Goal: Information Seeking & Learning: Learn about a topic

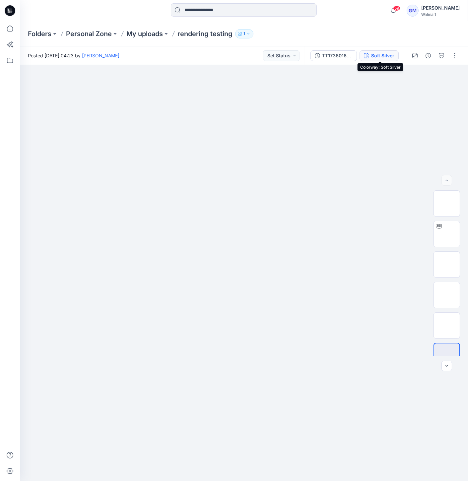
click at [381, 55] on div "Soft Silver" at bounding box center [382, 55] width 23 height 7
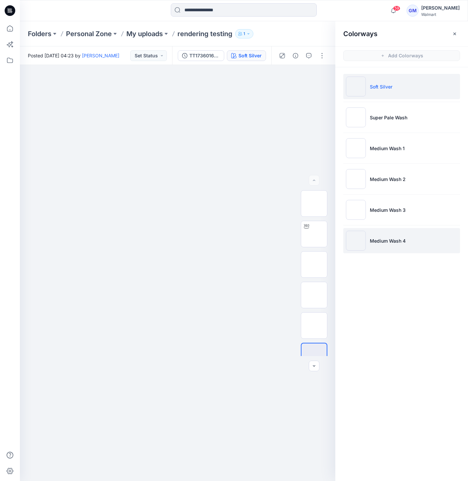
click at [356, 241] on img at bounding box center [356, 241] width 20 height 20
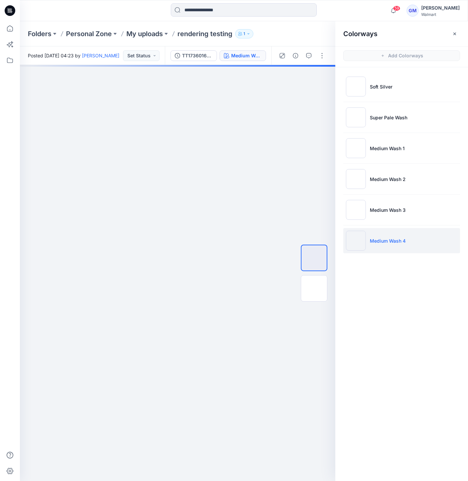
click at [356, 241] on img at bounding box center [356, 241] width 20 height 20
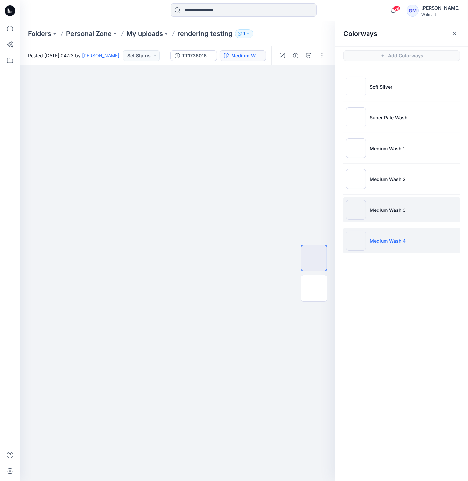
click at [351, 210] on img at bounding box center [356, 210] width 20 height 20
click at [358, 210] on img at bounding box center [356, 210] width 20 height 20
click at [354, 241] on img at bounding box center [356, 241] width 20 height 20
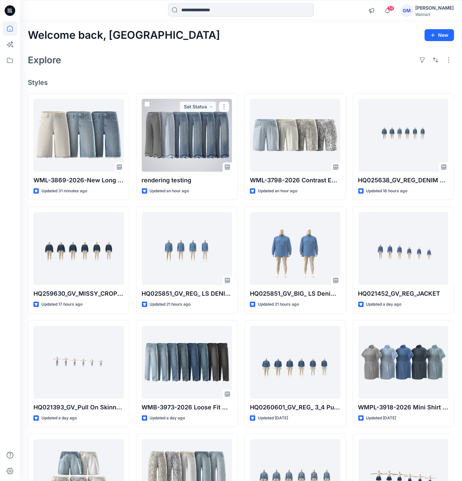
click at [175, 138] on div at bounding box center [187, 135] width 91 height 73
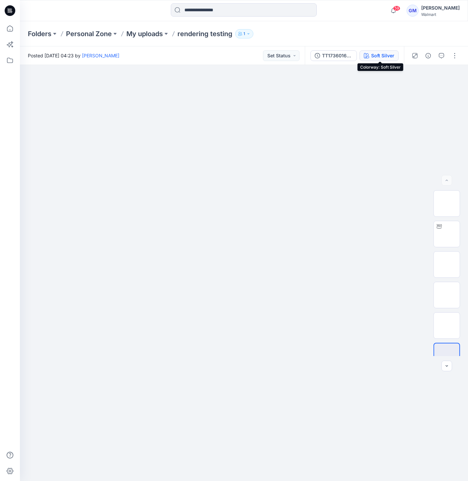
click at [388, 59] on div "Soft Silver" at bounding box center [382, 55] width 23 height 7
